Goal: Find specific page/section: Find specific page/section

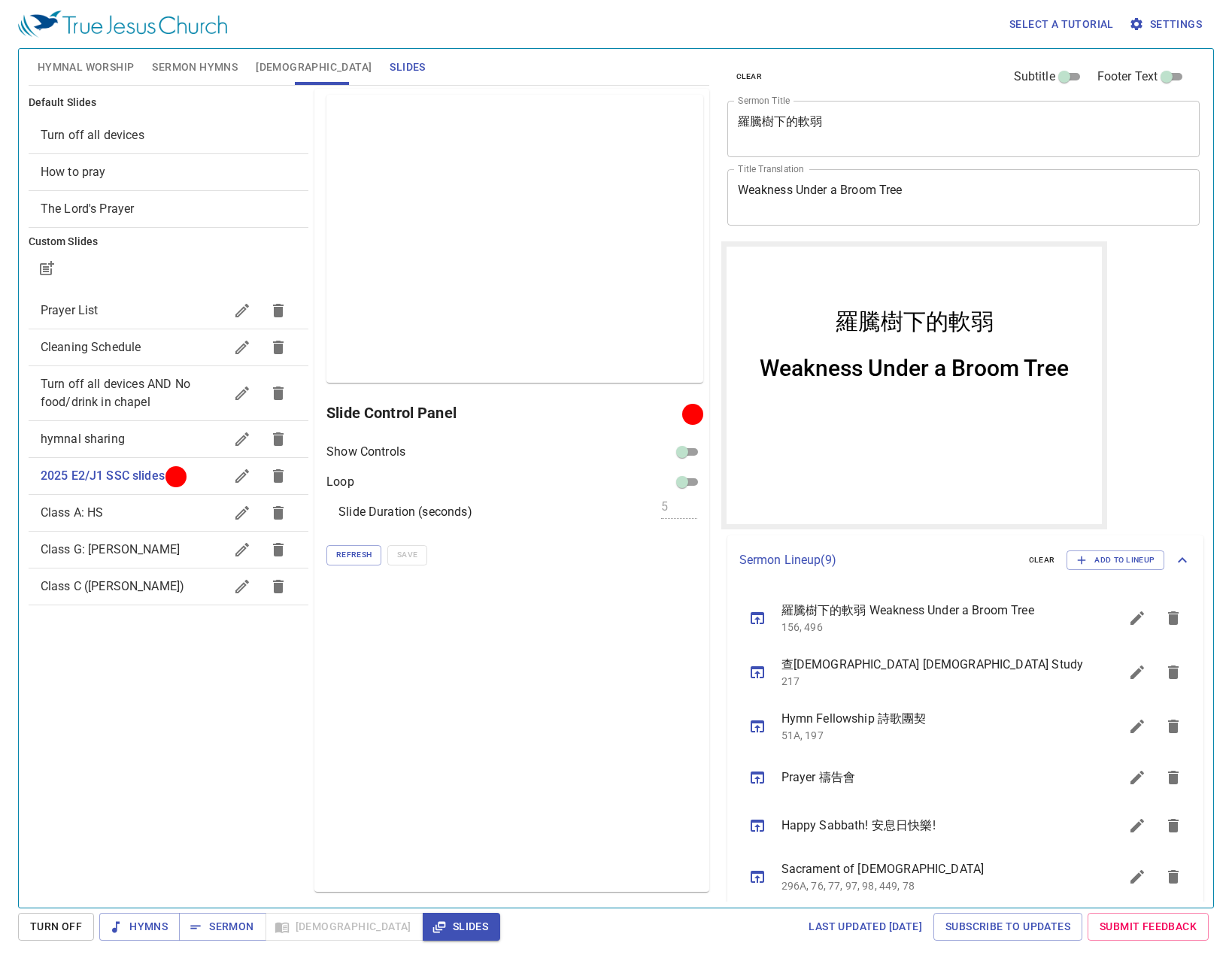
click at [1133, 369] on div "clear Subtitle Footer Text Sermon Title 羅騰樹下的軟弱 x Sermon Title Title Translatio…" at bounding box center [961, 473] width 494 height 859
click at [352, 550] on span "Refresh" at bounding box center [353, 555] width 35 height 13
click at [431, 792] on div "Preview Only Slide Control Panel Show Controls Loop Slide Duration (seconds) 5 …" at bounding box center [511, 490] width 394 height 803
click at [1138, 373] on div "clear Subtitle Footer Text Sermon Title 羅騰樹下的軟弱 x Sermon Title Title Translatio…" at bounding box center [961, 473] width 494 height 859
click at [361, 555] on span "Refresh" at bounding box center [353, 555] width 35 height 13
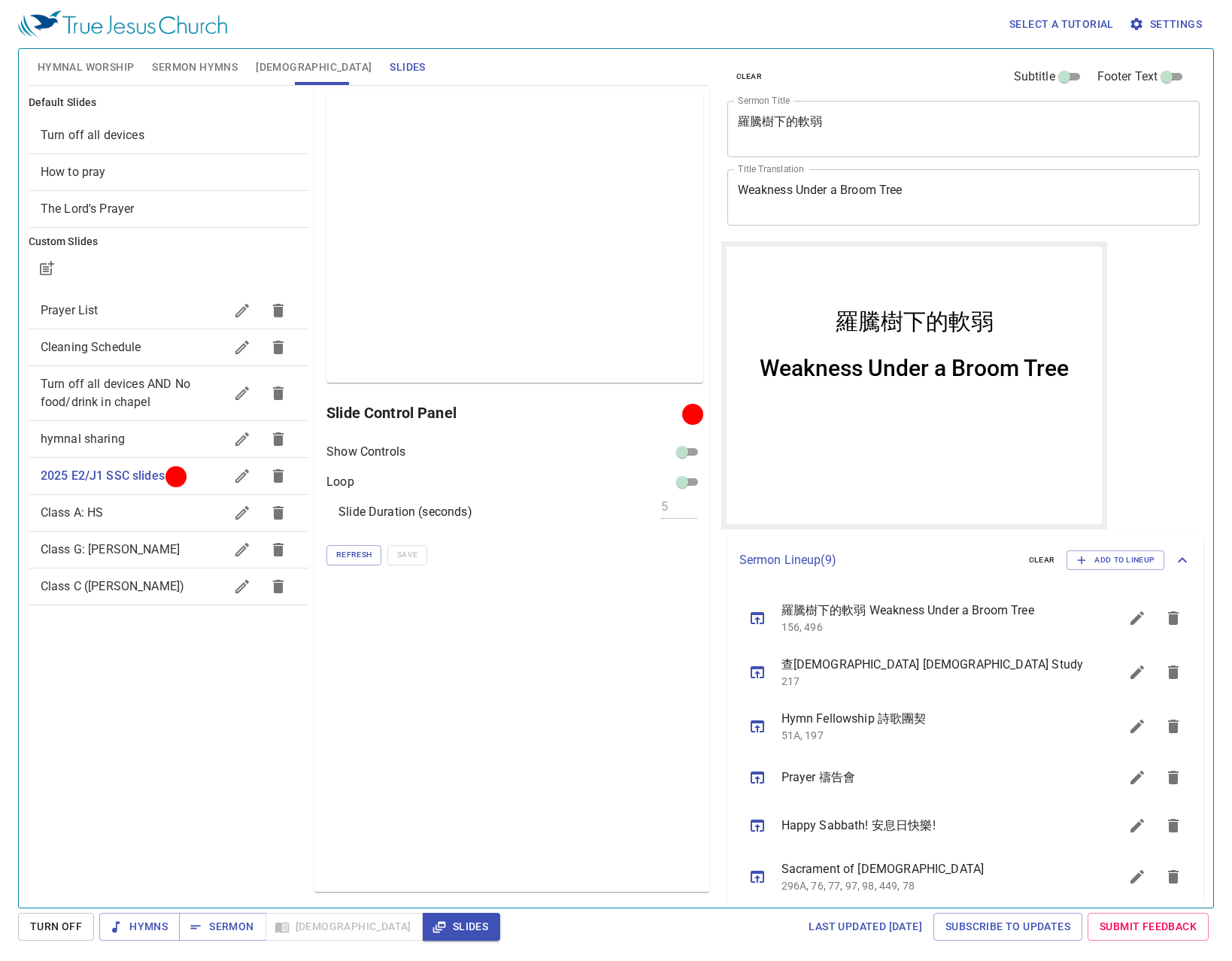
click at [783, 38] on div "Select a tutorial Settings" at bounding box center [612, 24] width 1190 height 48
click at [90, 63] on span "Hymnal Worship" at bounding box center [86, 67] width 97 height 19
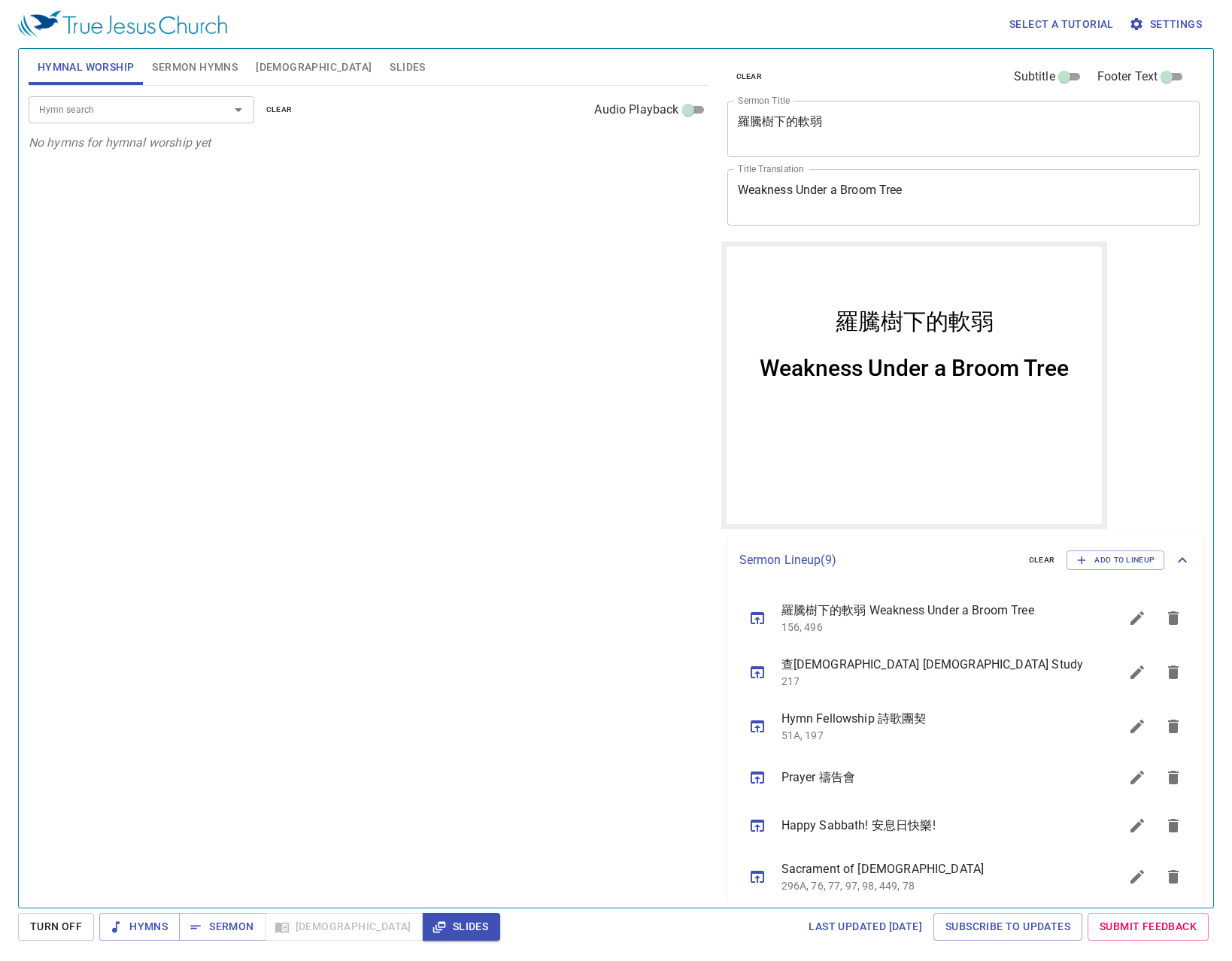
drag, startPoint x: 137, startPoint y: 96, endPoint x: 141, endPoint y: 108, distance: 12.6
click at [137, 97] on div "Hymn search" at bounding box center [141, 109] width 226 height 26
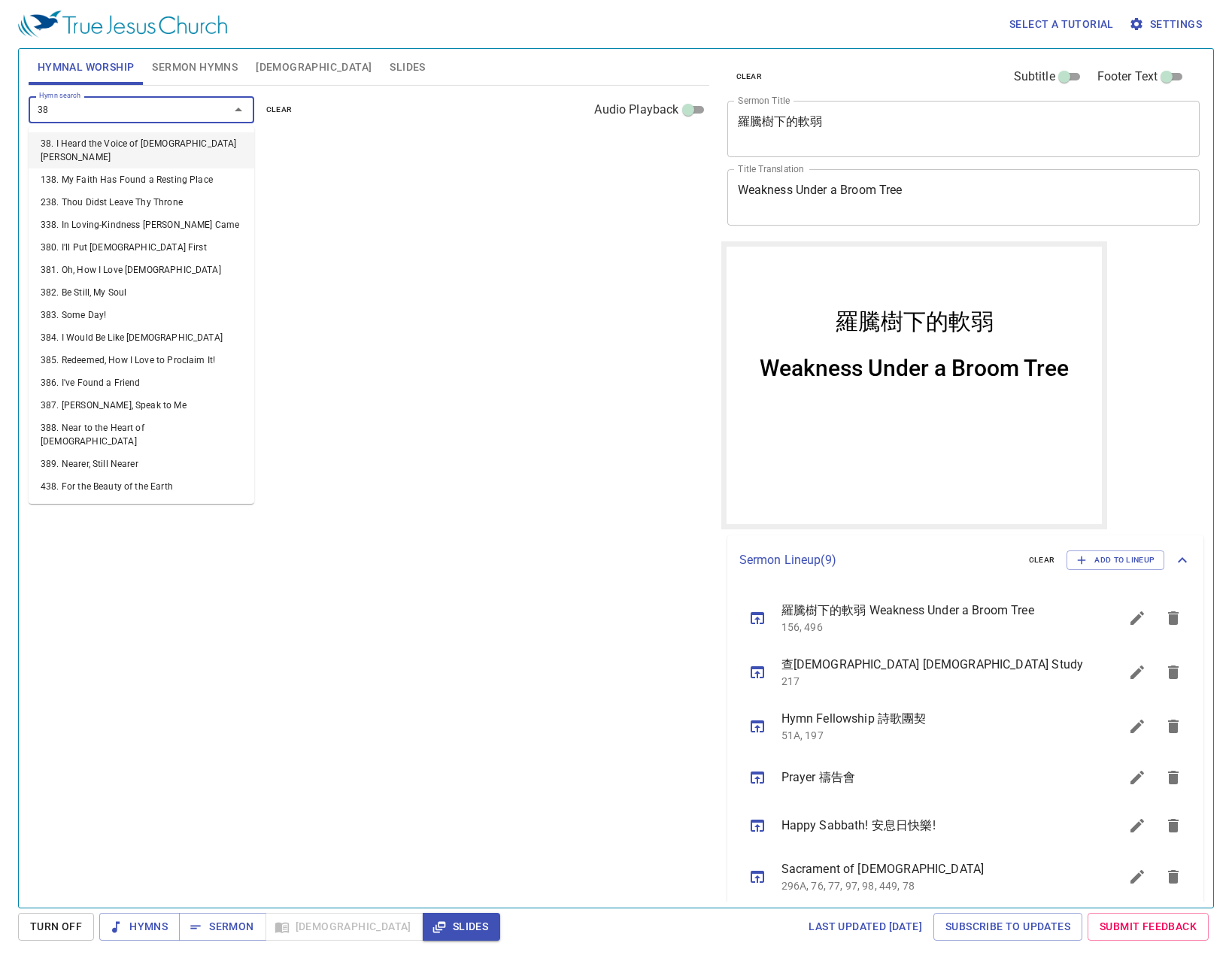
type input "389"
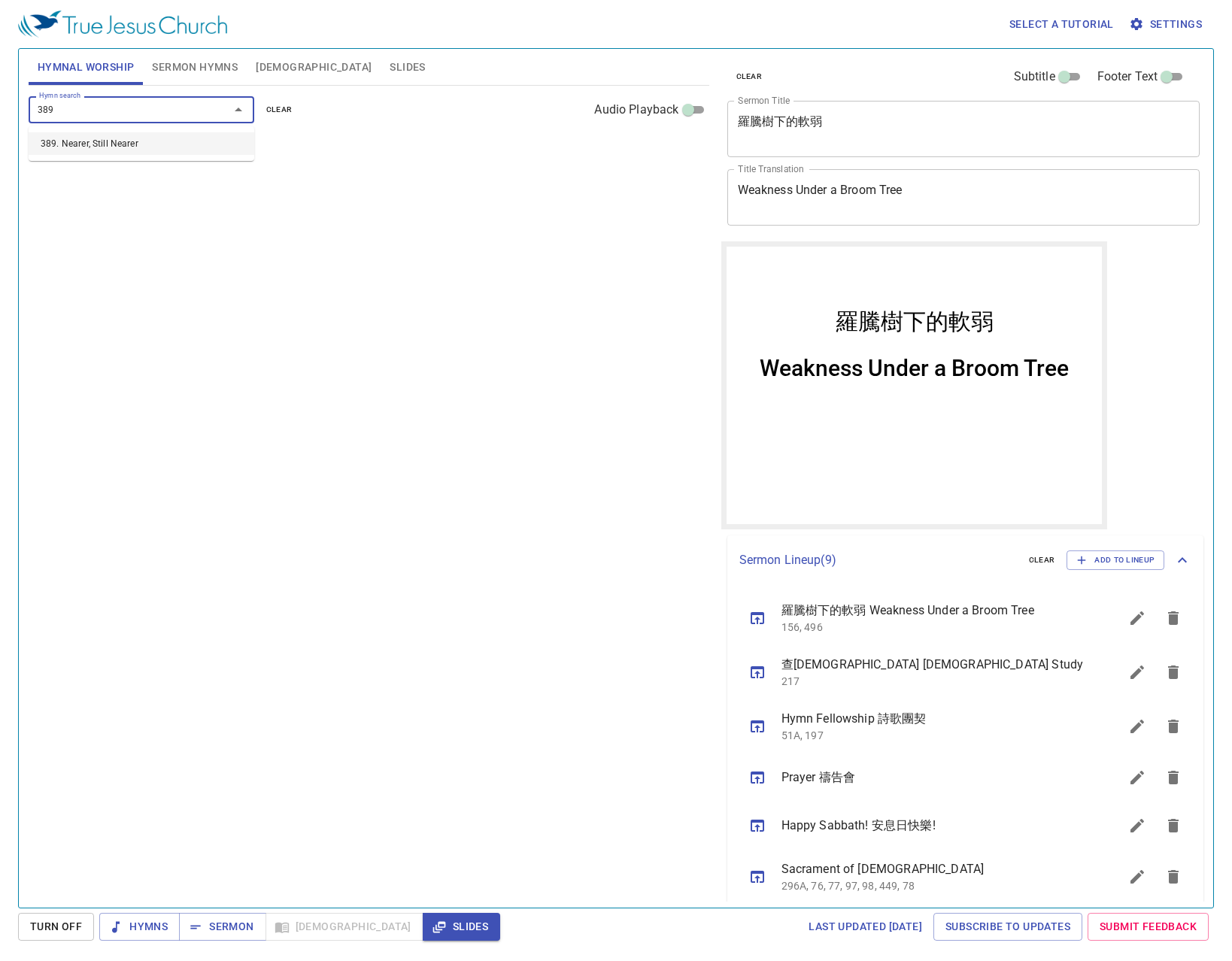
click at [145, 135] on li "389. Nearer, Still Nearer" at bounding box center [141, 144] width 226 height 23
click at [141, 154] on b "389. Nearer, Still Nearer" at bounding box center [100, 152] width 122 height 19
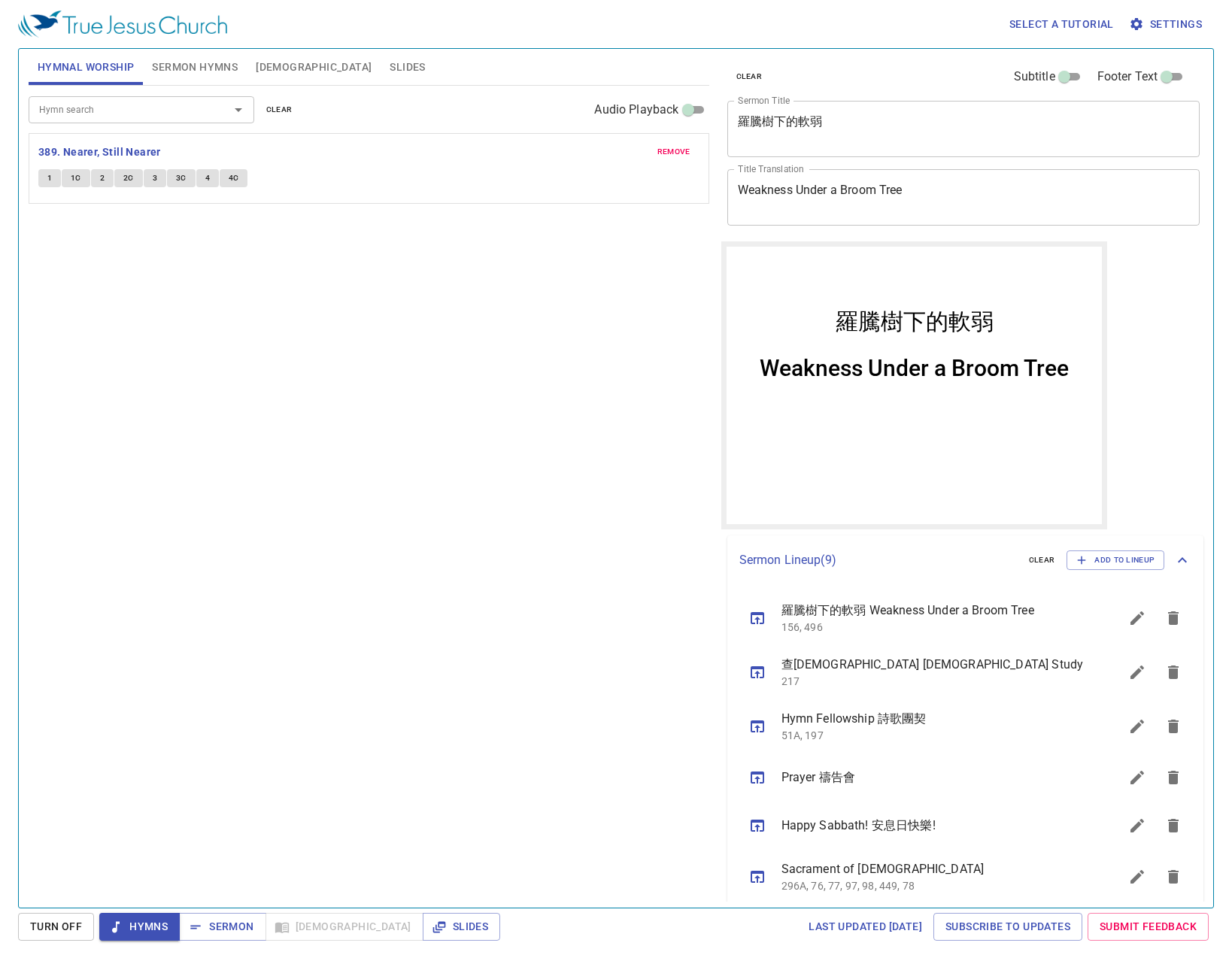
click at [1135, 351] on div "clear Subtitle Footer Text Sermon Title 羅騰樹下的軟弱 x Sermon Title Title Translatio…" at bounding box center [961, 473] width 494 height 859
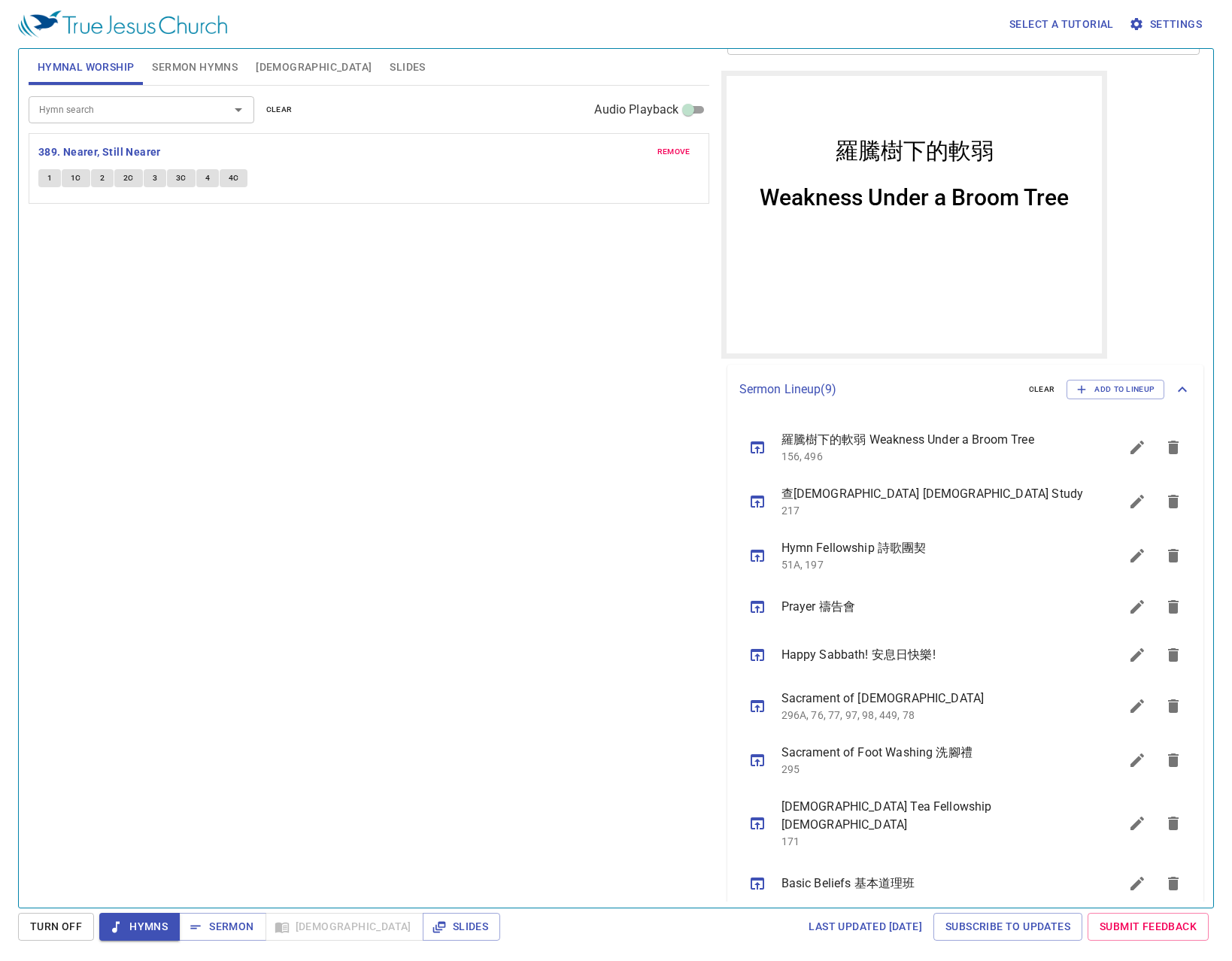
click at [920, 313] on div "羅騰樹下的軟弱 羅騰樹下的軟弱 Weakness Under a Broom Tree Weakness Under a Broom Tree" at bounding box center [913, 213] width 375 height 278
drag, startPoint x: 310, startPoint y: 69, endPoint x: 289, endPoint y: 75, distance: 21.8
click at [390, 71] on span "Slides" at bounding box center [407, 67] width 35 height 19
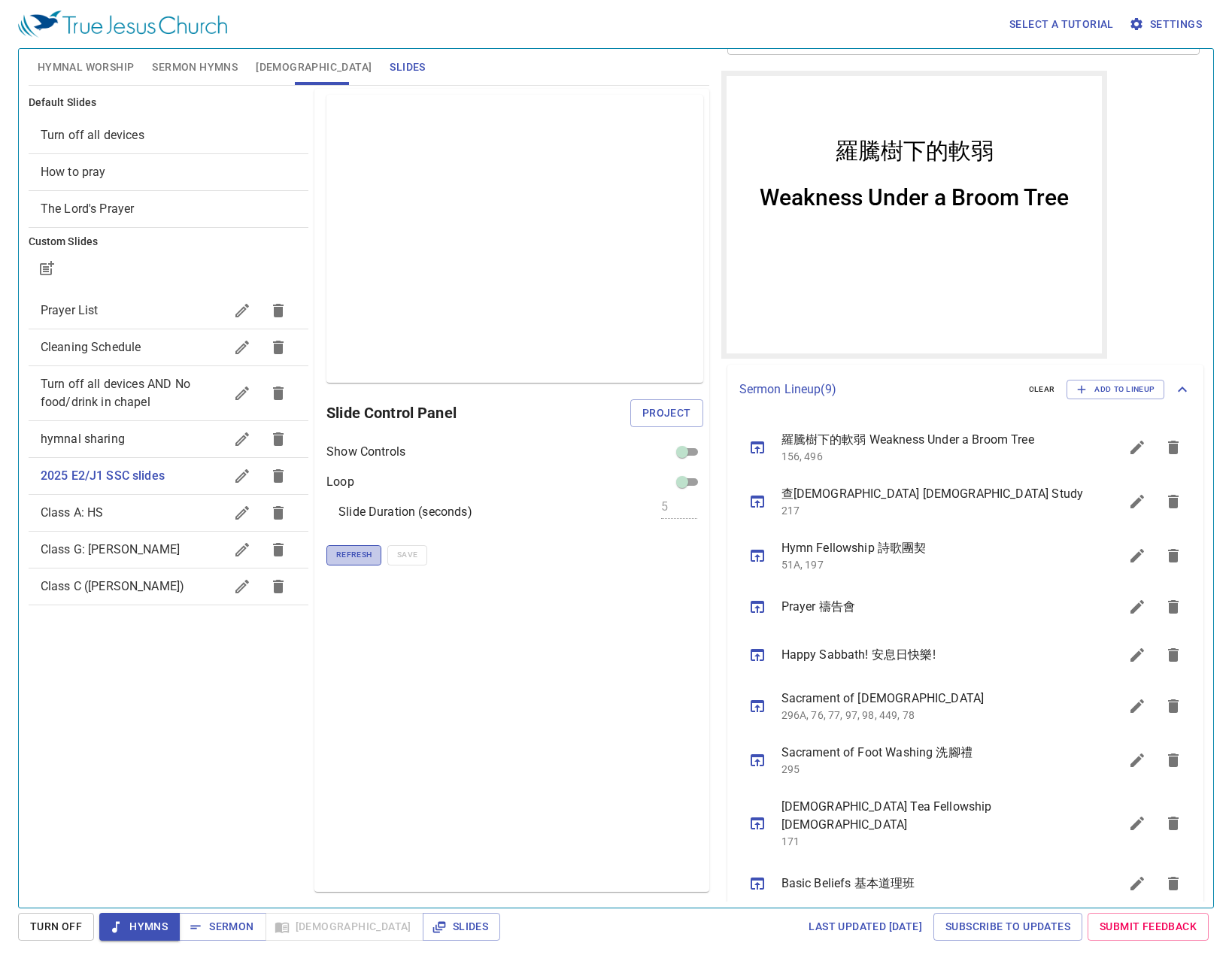
click at [355, 557] on span "Refresh" at bounding box center [353, 555] width 35 height 13
click at [390, 70] on span "Slides" at bounding box center [407, 67] width 35 height 19
click at [219, 920] on span "Sermon" at bounding box center [222, 927] width 63 height 19
click at [155, 932] on span "Hymns" at bounding box center [139, 927] width 56 height 19
click at [434, 926] on span "Slides" at bounding box center [461, 927] width 54 height 19
